Goal: Information Seeking & Learning: Learn about a topic

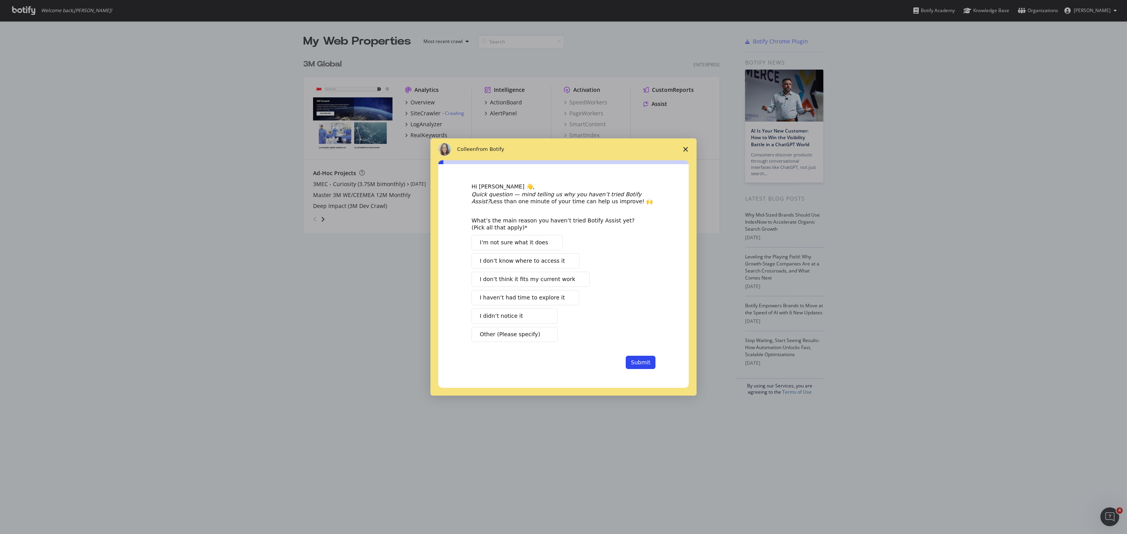
click at [682, 150] on span "Close survey" at bounding box center [686, 150] width 22 height 22
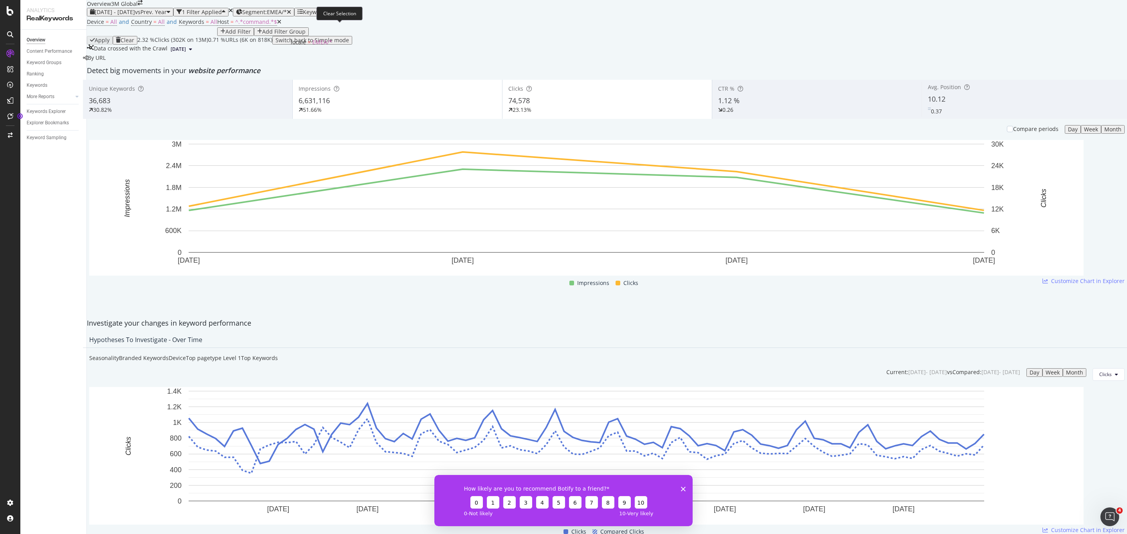
click at [291, 15] on icon "button" at bounding box center [289, 11] width 4 height 5
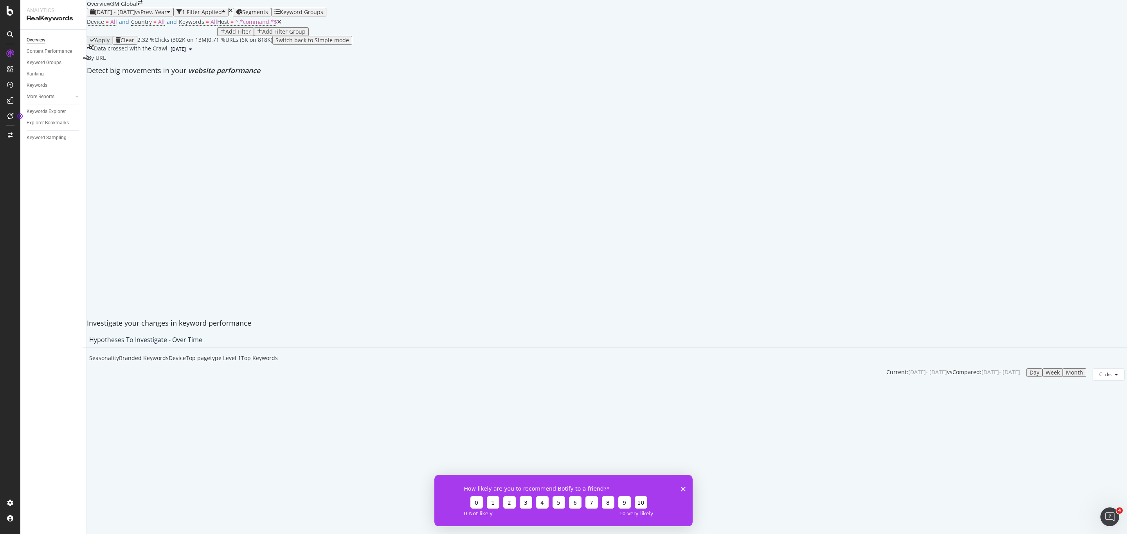
click at [135, 16] on span "2024 Dec. 16th - 2025 Mar. 15th" at bounding box center [115, 11] width 40 height 7
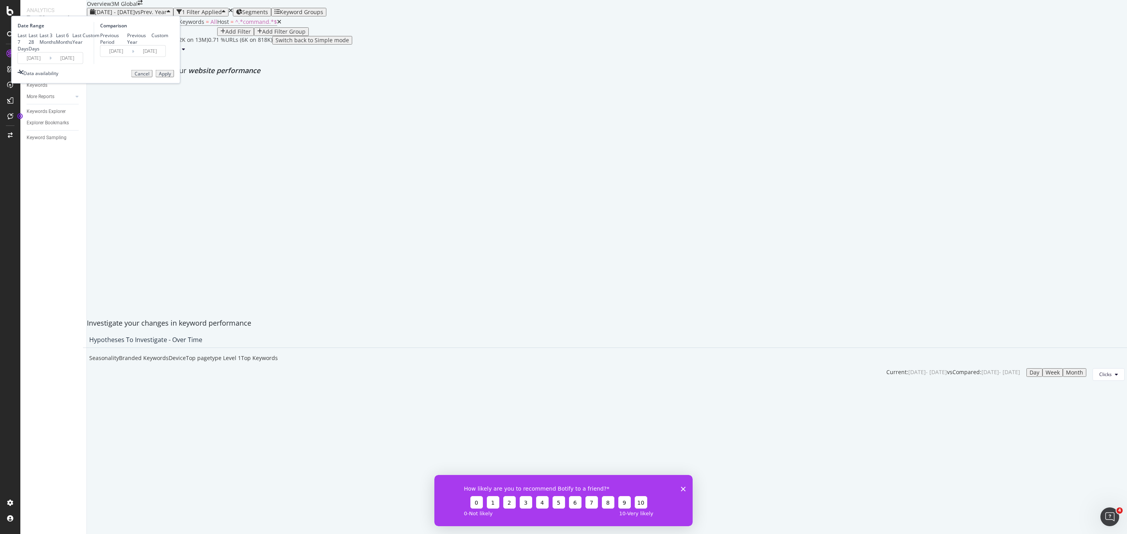
click at [72, 45] on div "Last 6 Months" at bounding box center [64, 38] width 16 height 13
type input "2025/02/12"
type input "2025/08/11"
type input "2024/02/14"
type input "2024/08/12"
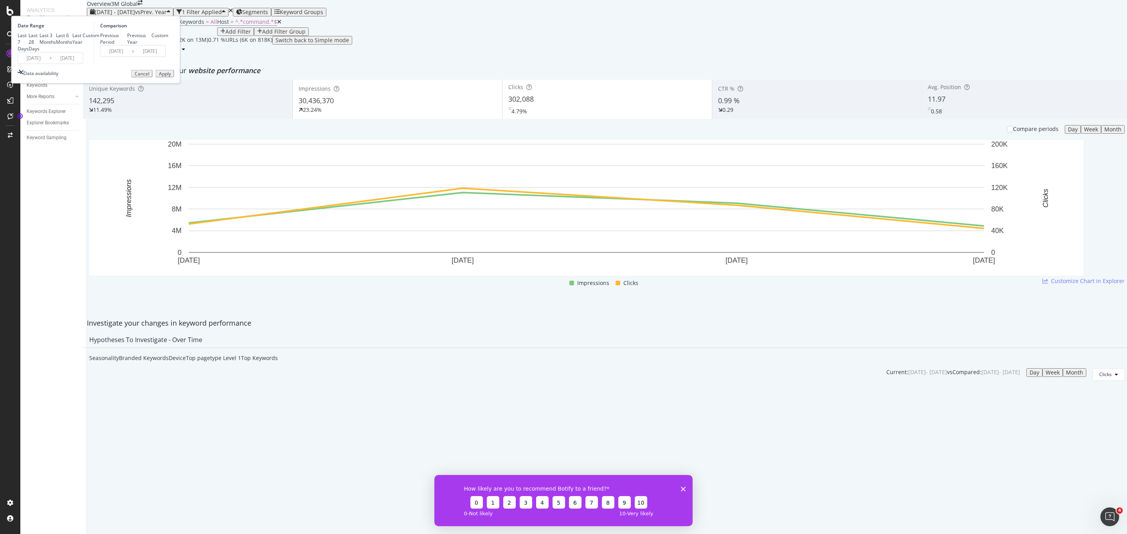
click at [171, 76] on div "Apply" at bounding box center [165, 73] width 12 height 5
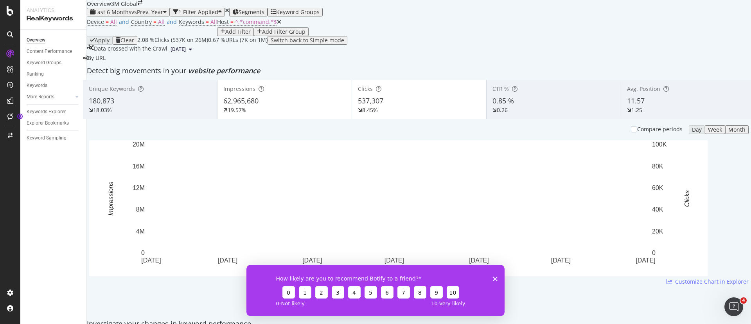
scroll to position [822, 0]
